Goal: Task Accomplishment & Management: Manage account settings

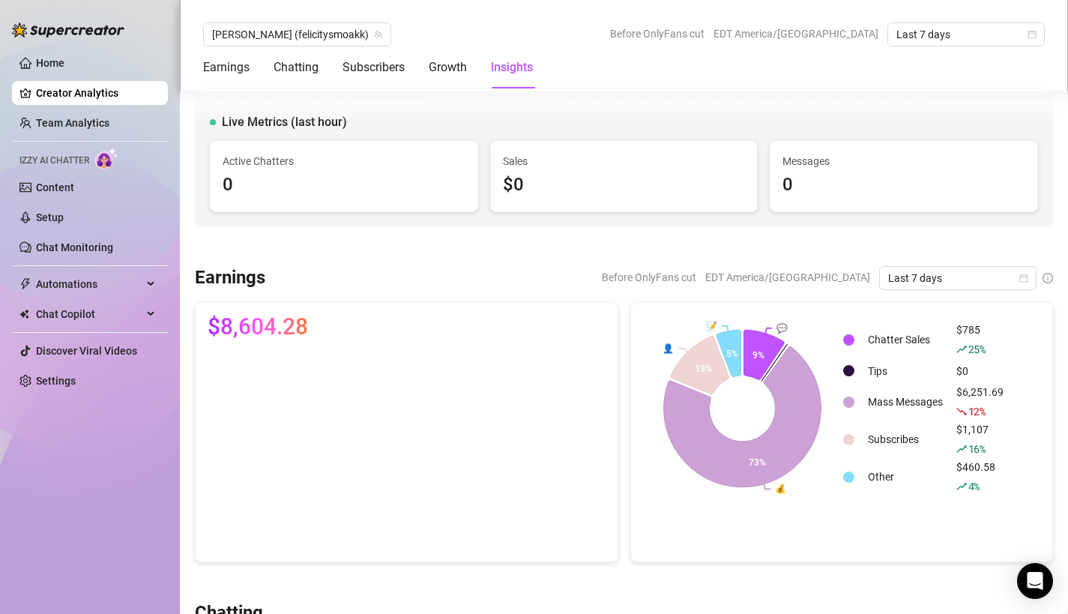
scroll to position [2649, 0]
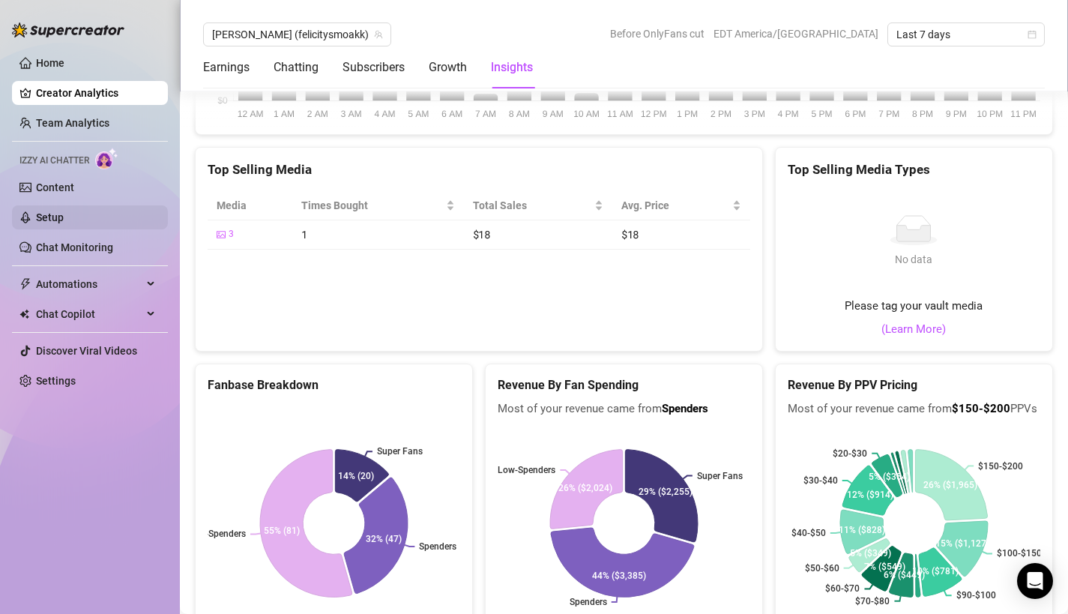
click at [52, 211] on link "Setup" at bounding box center [50, 217] width 28 height 12
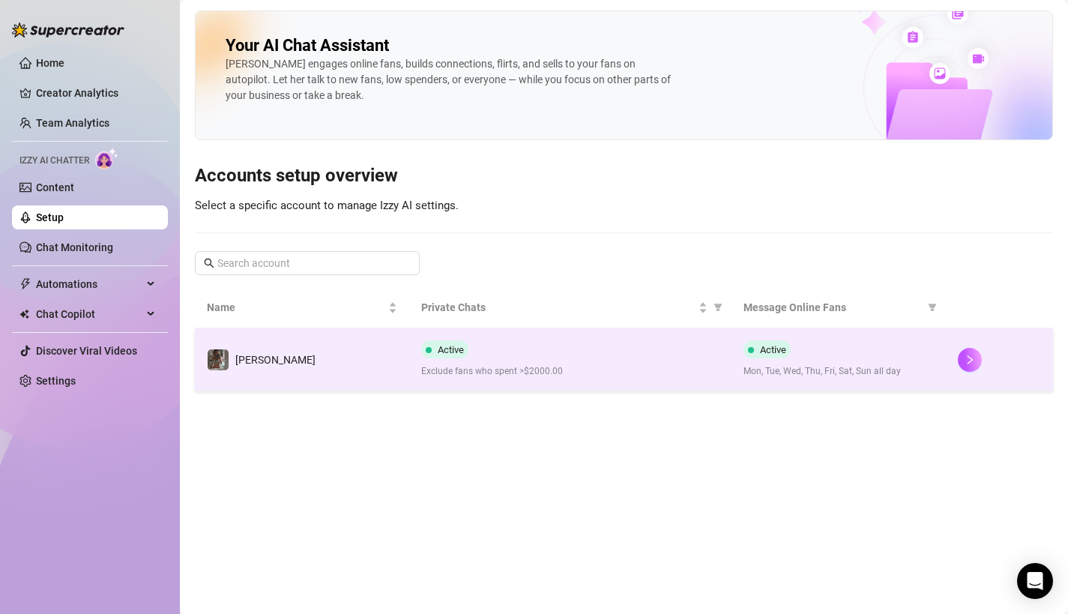
click at [259, 344] on td "[PERSON_NAME]" at bounding box center [302, 359] width 214 height 63
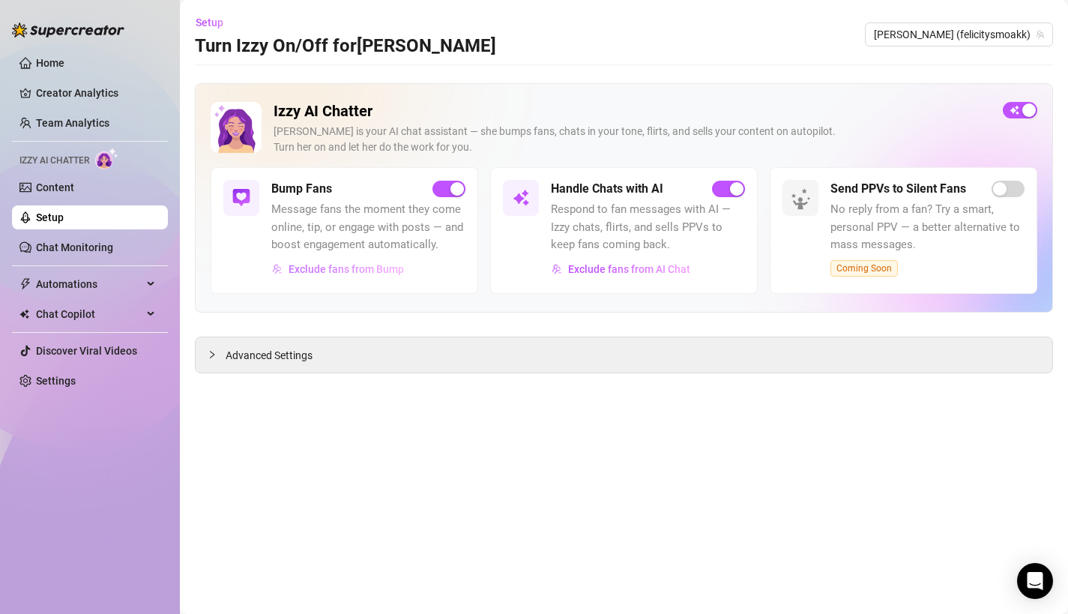
click at [353, 273] on span "Exclude fans from Bump" at bounding box center [345, 269] width 115 height 12
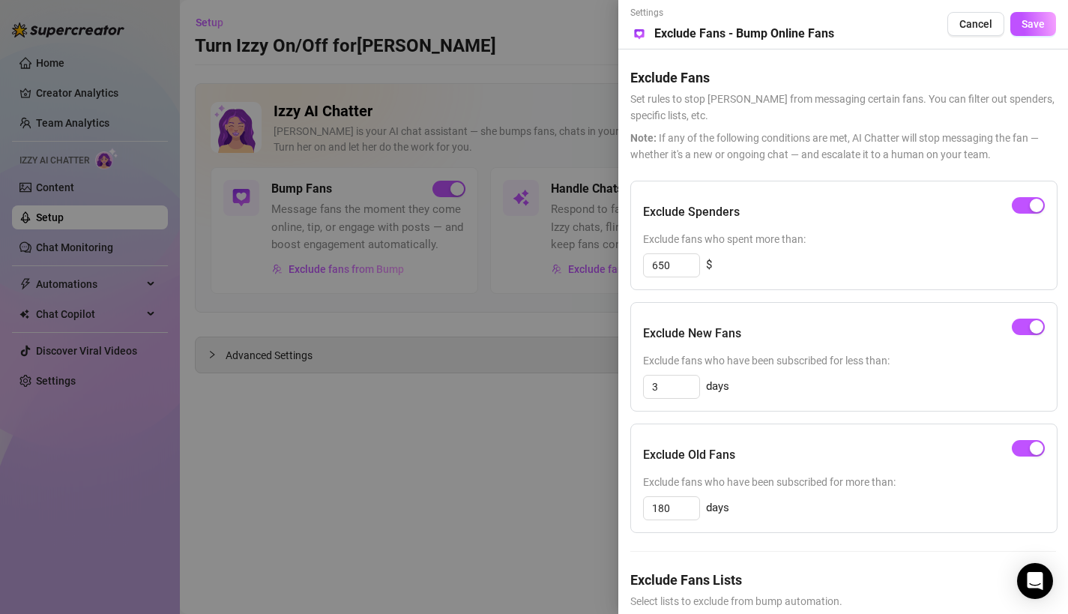
click at [555, 527] on div at bounding box center [534, 307] width 1068 height 614
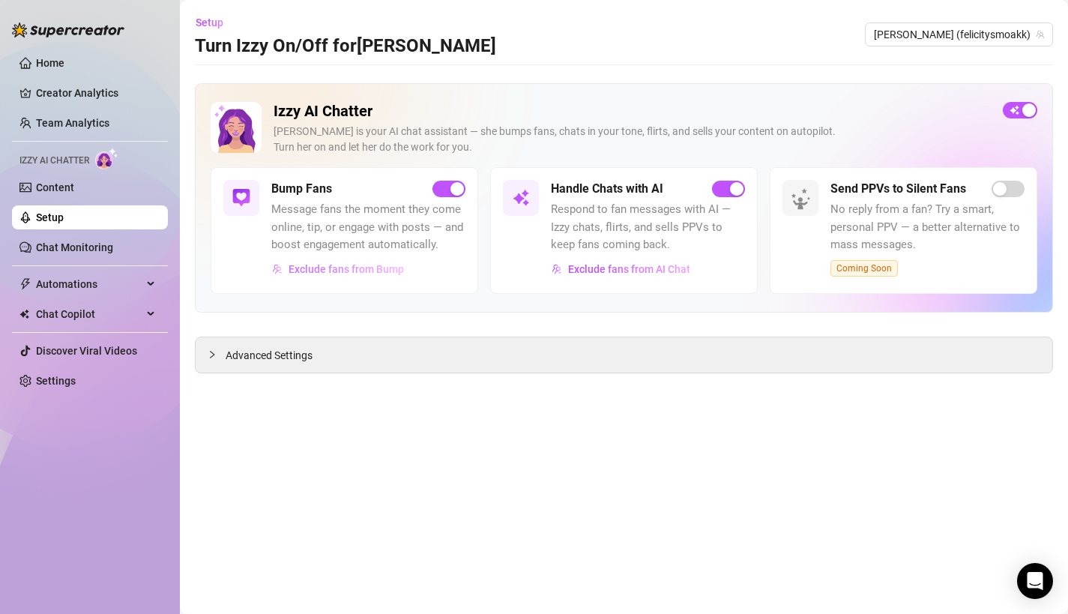
click at [359, 261] on button "Exclude fans from Bump" at bounding box center [337, 269] width 133 height 24
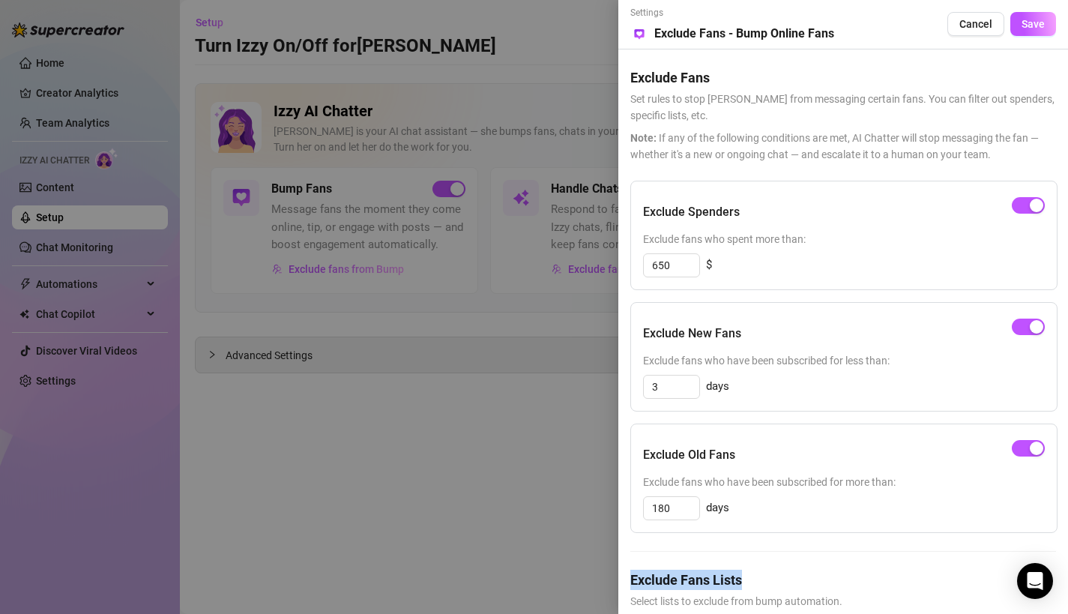
drag, startPoint x: 808, startPoint y: 585, endPoint x: 809, endPoint y: 566, distance: 18.8
click at [809, 566] on div "Exclude Spenders Exclude fans who spent more than: 650 $ Exclude New Fans Exclu…" at bounding box center [843, 428] width 426 height 494
click at [511, 416] on div at bounding box center [534, 307] width 1068 height 614
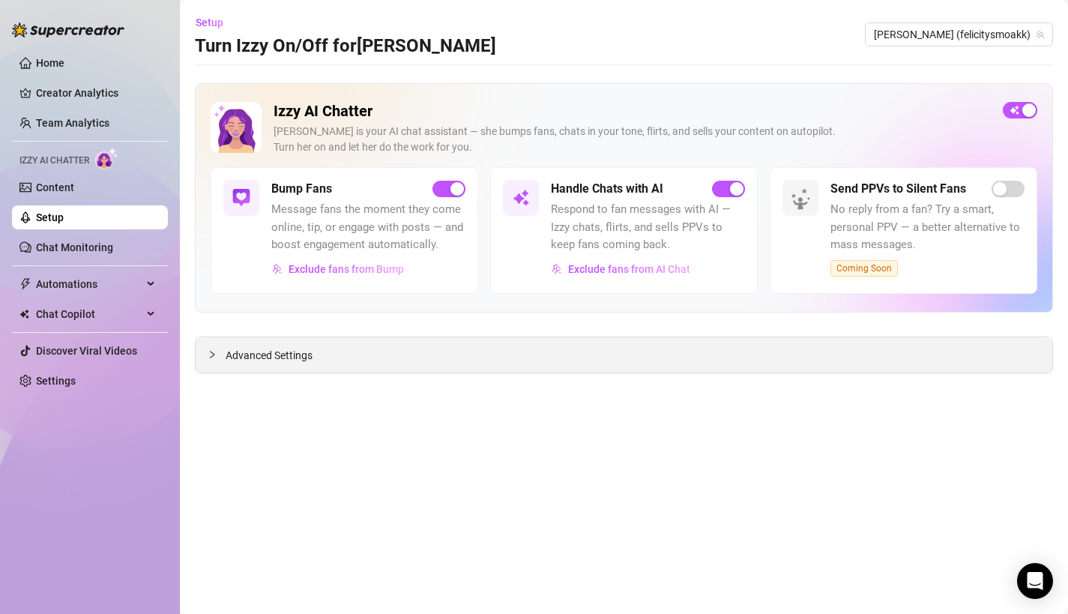
click at [267, 354] on span "Advanced Settings" at bounding box center [269, 355] width 87 height 16
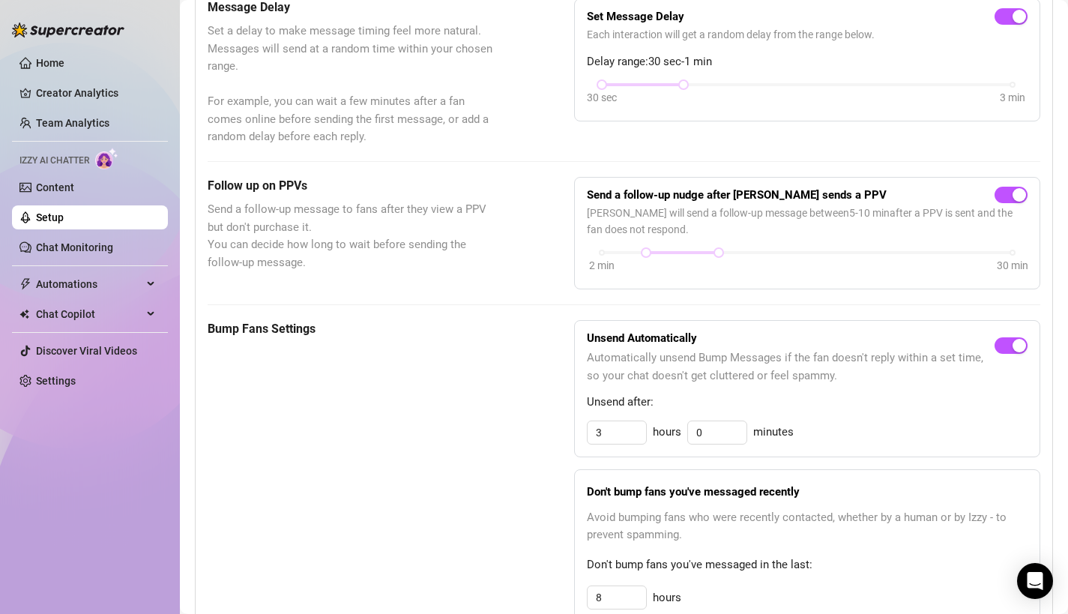
scroll to position [447, 0]
drag, startPoint x: 677, startPoint y: 85, endPoint x: 721, endPoint y: 77, distance: 44.8
click at [723, 77] on div "Set Message Delay Each interaction will get a random delay from the range below…" at bounding box center [807, 58] width 441 height 97
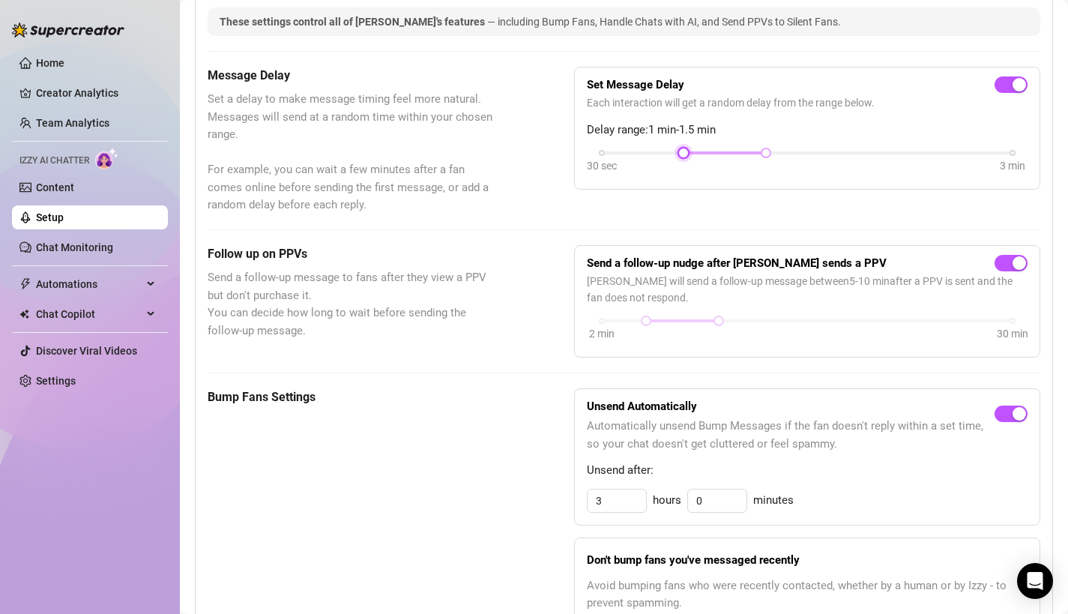
scroll to position [372, 0]
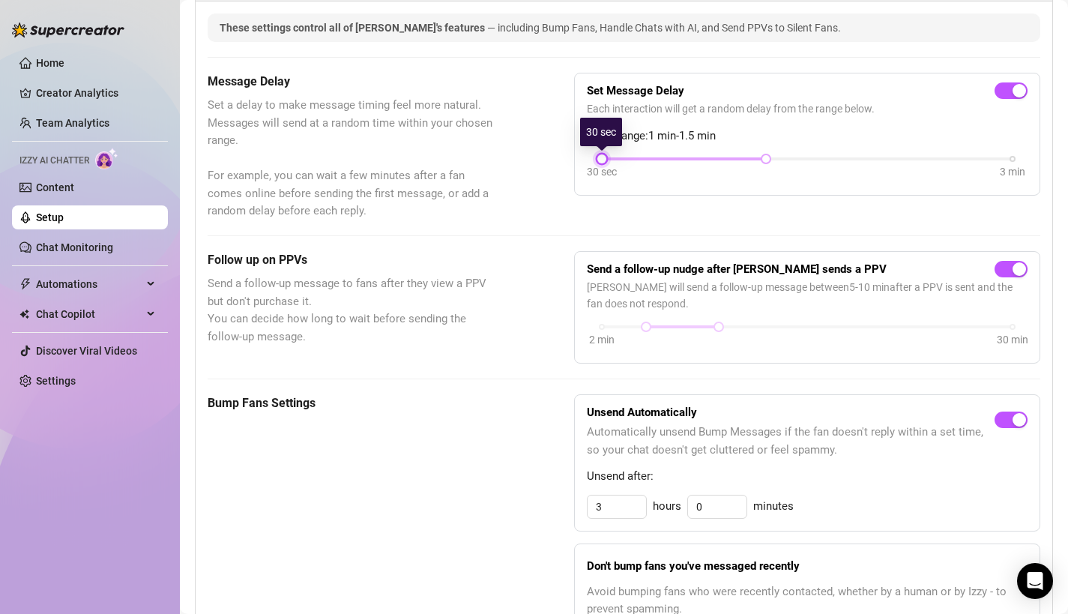
drag, startPoint x: 683, startPoint y: 158, endPoint x: 601, endPoint y: 157, distance: 81.7
click at [601, 157] on div at bounding box center [601, 158] width 7 height 7
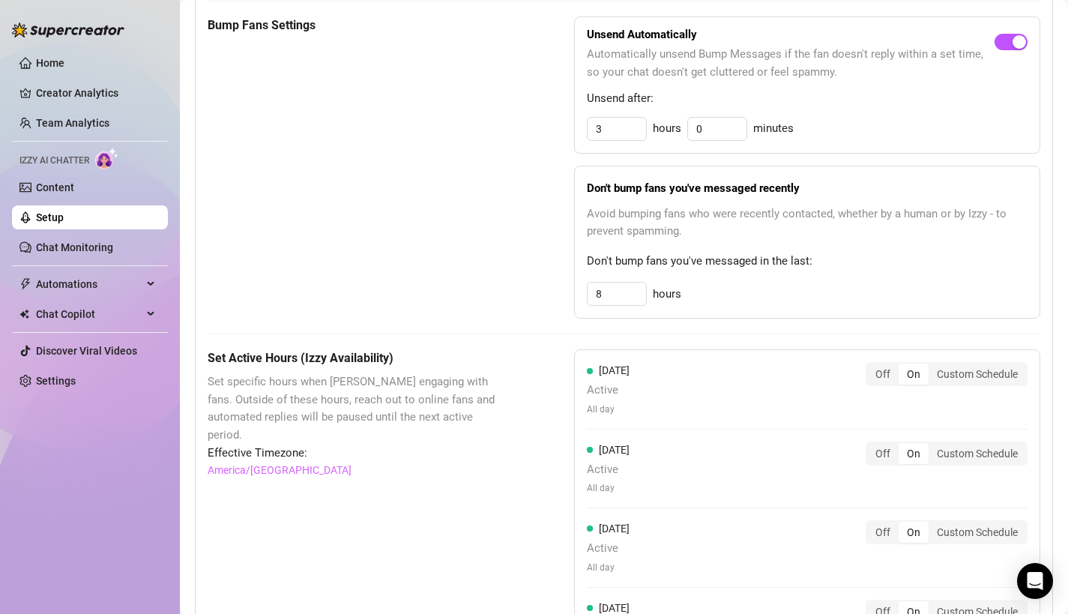
scroll to position [691, 0]
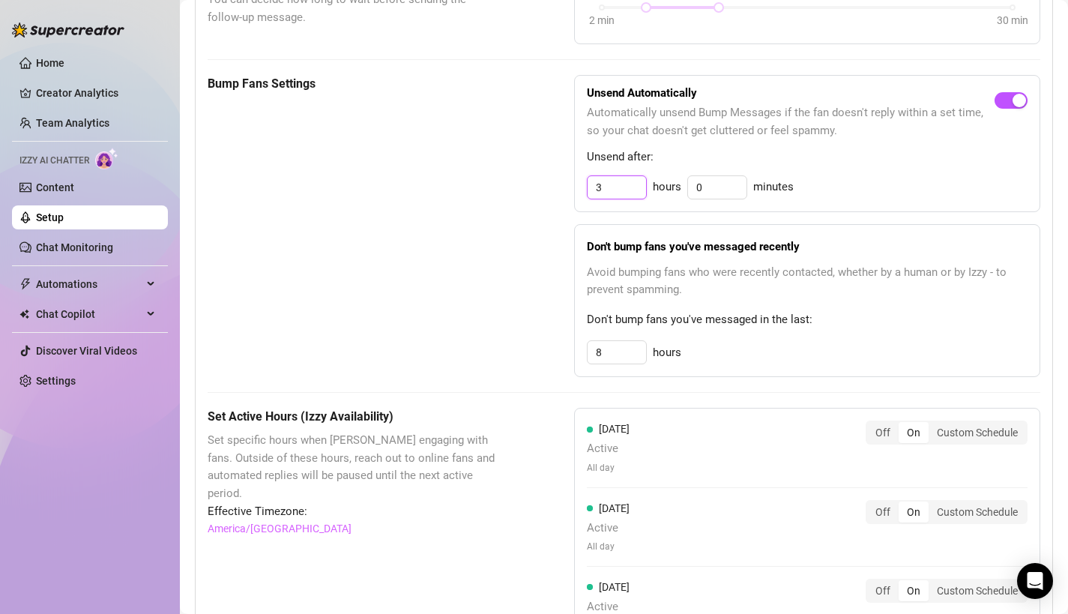
drag, startPoint x: 610, startPoint y: 188, endPoint x: 509, endPoint y: 187, distance: 100.4
click at [509, 187] on div "Bump Fans Settings Unsend Automatically Automatically unsend Bump Messages if t…" at bounding box center [624, 226] width 832 height 302
type input "4"
click at [500, 245] on div "Bump Fans Settings Unsend Automatically Automatically unsend Bump Messages if t…" at bounding box center [624, 226] width 832 height 302
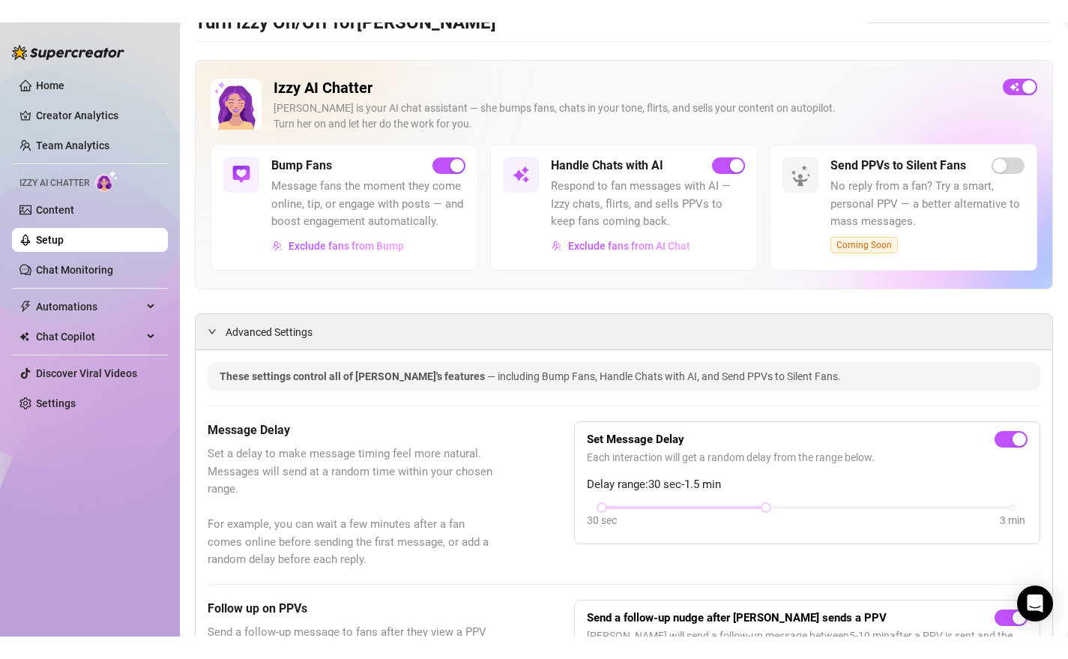
scroll to position [1, 0]
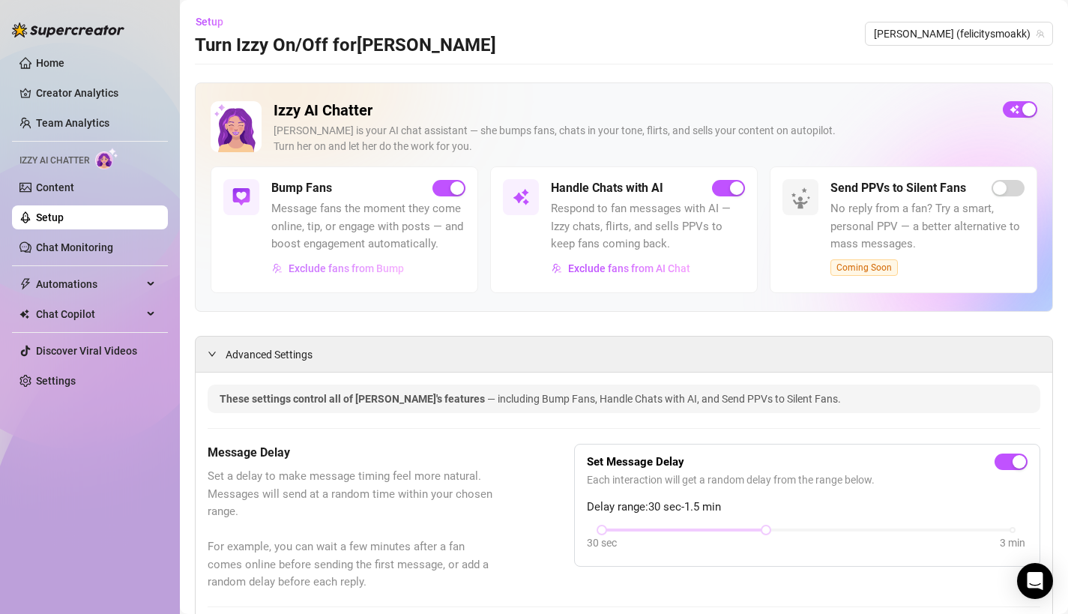
click at [381, 273] on span "Exclude fans from Bump" at bounding box center [345, 268] width 115 height 12
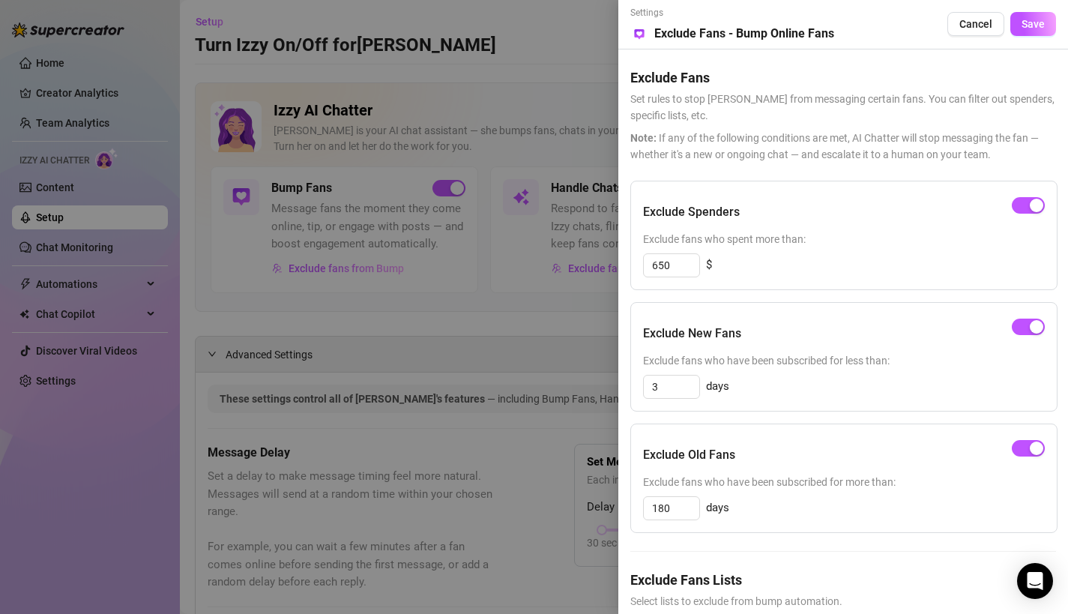
click at [773, 608] on span "Select lists to exclude from bump automation." at bounding box center [843, 601] width 426 height 16
click at [768, 611] on div "Exclude Fans Lists Select lists to exclude from bump automation. Super Fans wha…" at bounding box center [843, 622] width 426 height 106
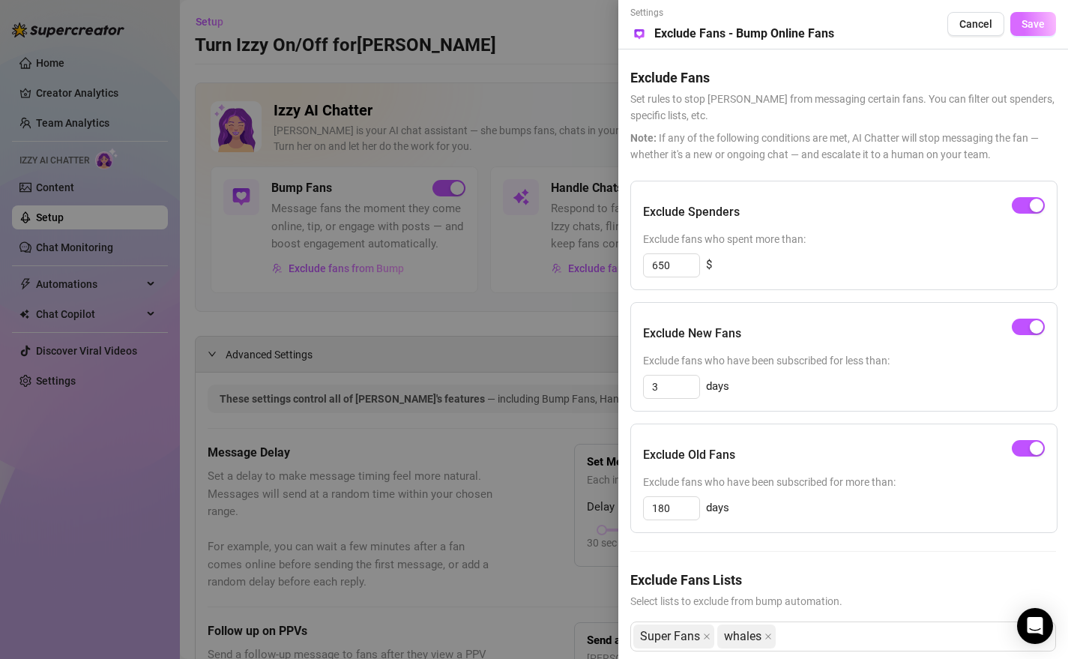
click at [1035, 24] on span "Save" at bounding box center [1032, 24] width 23 height 12
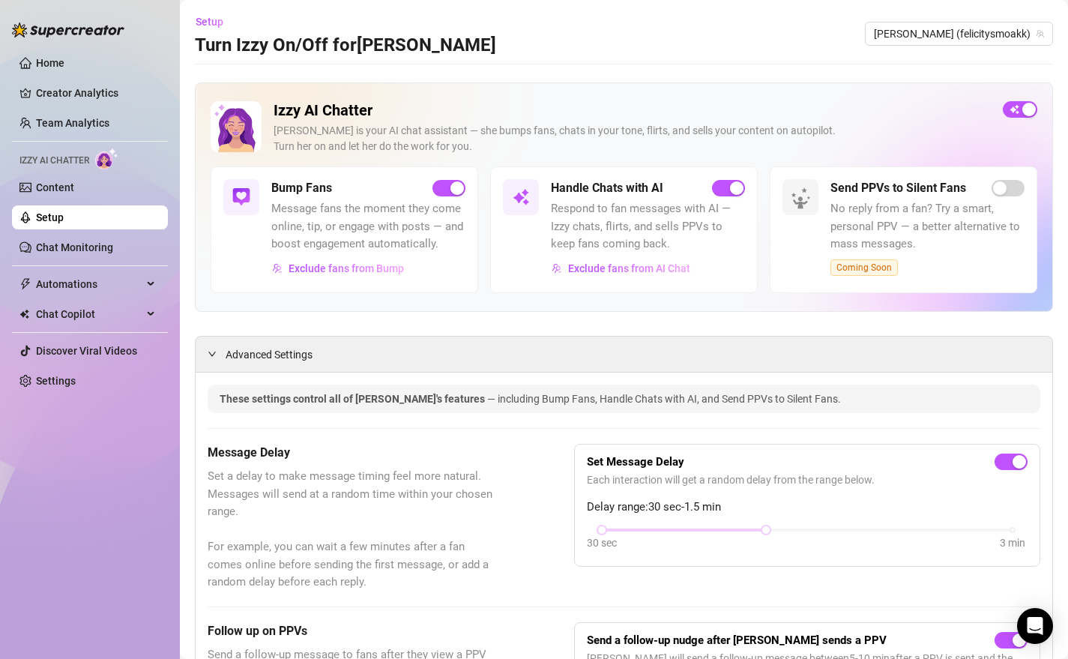
click at [992, 198] on div "Send PPVs to Silent Fans No reply from a fan? Try a smart, personal PPV — a bet…" at bounding box center [927, 227] width 194 height 97
